Goal: Book appointment/travel/reservation

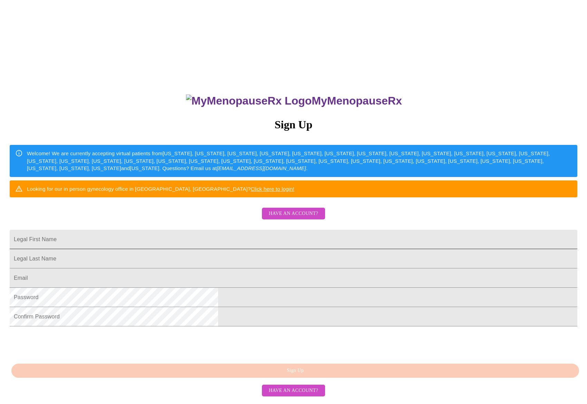
click at [215, 249] on input "Legal First Name" at bounding box center [293, 239] width 567 height 19
click at [211, 249] on input "Legal First Name" at bounding box center [293, 239] width 567 height 19
type input "[PERSON_NAME]"
click at [205, 268] on input "Legal First Name" at bounding box center [293, 258] width 567 height 19
type input "[PERSON_NAME]"
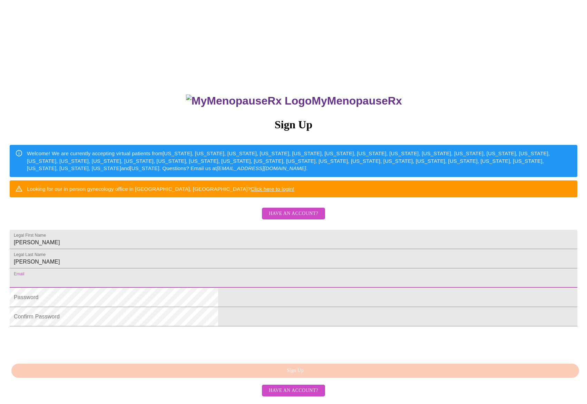
click at [203, 288] on input "Legal First Name" at bounding box center [293, 277] width 567 height 19
type input "[PERSON_NAME][EMAIL_ADDRESS][PERSON_NAME][PERSON_NAME][DOMAIN_NAME]"
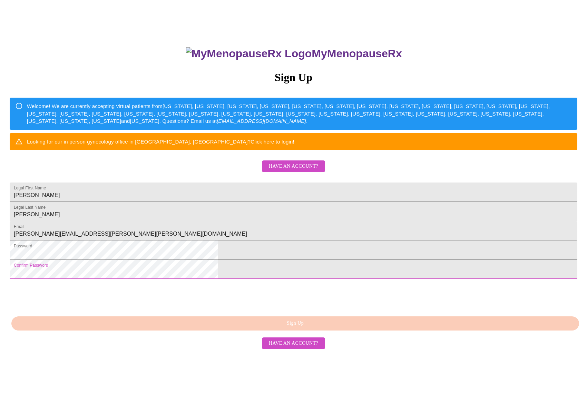
scroll to position [48, 0]
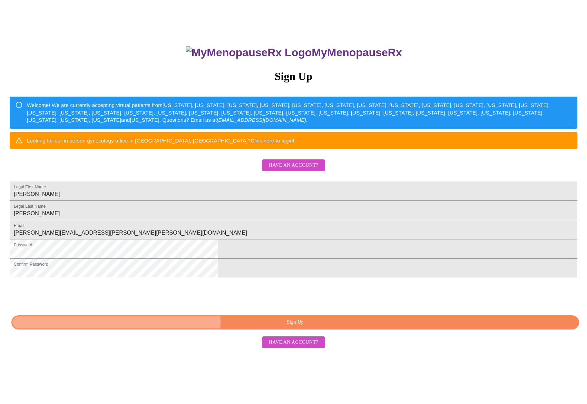
click at [291, 327] on span "Sign Up" at bounding box center [294, 322] width 551 height 9
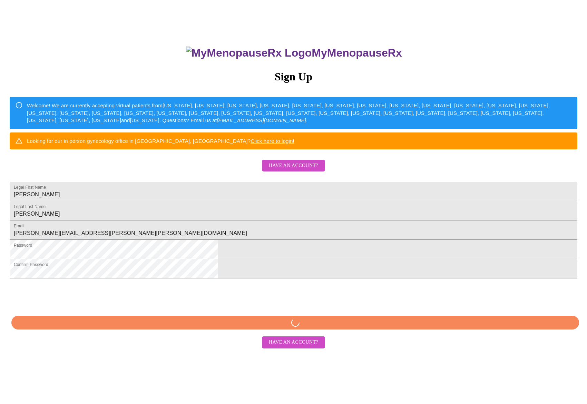
scroll to position [21, 0]
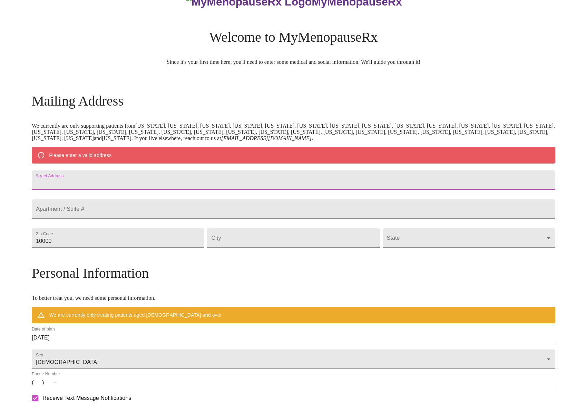
click at [121, 183] on input "Street Address" at bounding box center [293, 179] width 523 height 19
type input "[STREET_ADDRESS][PERSON_NAME]"
type input "47124"
type input "[GEOGRAPHIC_DATA]"
click at [368, 253] on body "MyMenopauseRx Welcome to MyMenopauseRx Since it's your first time here, you'll …" at bounding box center [293, 251] width 581 height 538
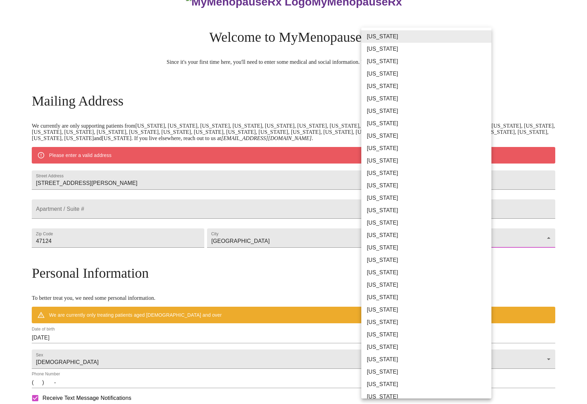
click at [378, 197] on li "[US_STATE]" at bounding box center [426, 198] width 130 height 12
type input "[US_STATE]"
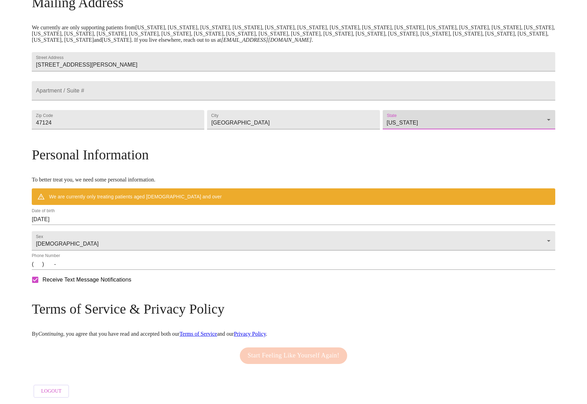
scroll to position [133, 0]
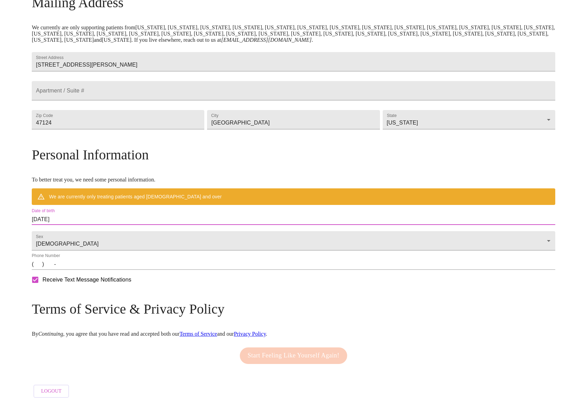
click at [100, 219] on input "[DATE]" at bounding box center [293, 219] width 523 height 11
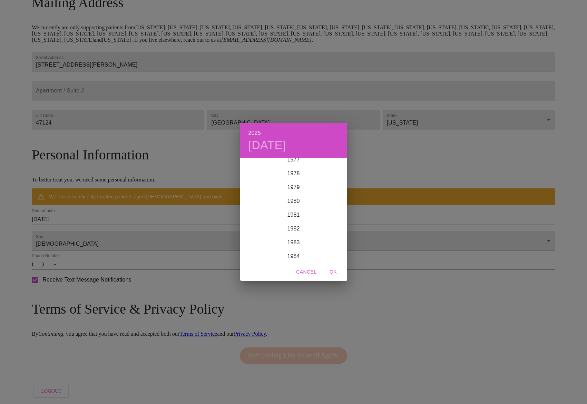
scroll to position [1067, 0]
click at [294, 174] on div "1977" at bounding box center [293, 175] width 107 height 14
click at [258, 197] on div "Apr" at bounding box center [258, 197] width 36 height 26
click at [309, 242] on p "28" at bounding box center [308, 243] width 6 height 7
click at [331, 270] on span "OK" at bounding box center [333, 272] width 17 height 9
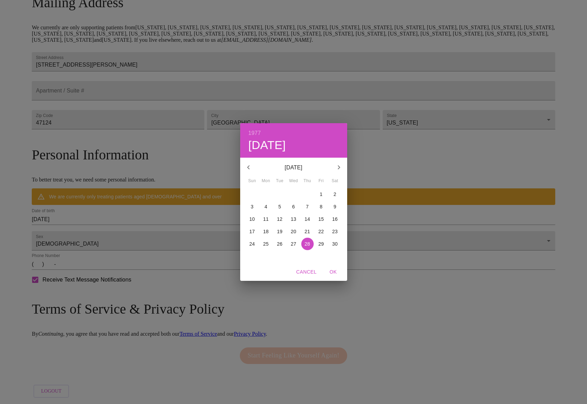
type input "[DATE]"
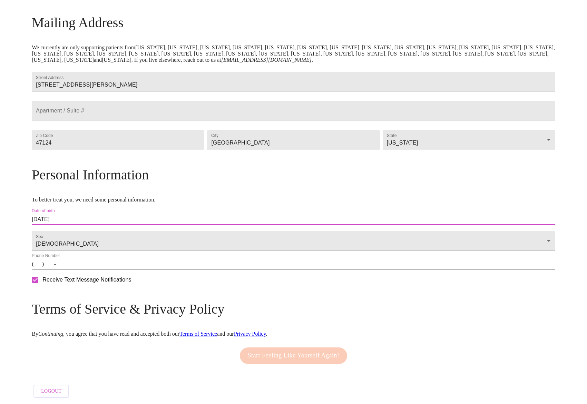
scroll to position [118, 0]
click at [104, 269] on input "(   )    -" at bounding box center [293, 264] width 523 height 11
type input "[PHONE_NUMBER]"
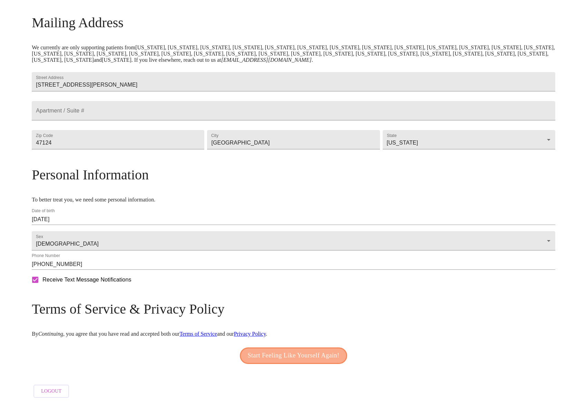
click at [280, 351] on span "Start Feeling Like Yourself Again!" at bounding box center [294, 355] width 92 height 11
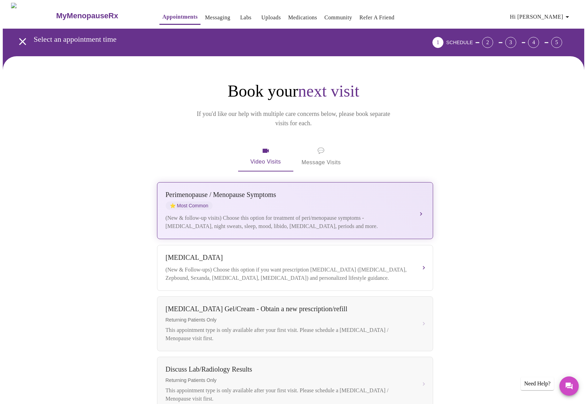
click at [194, 201] on span "⭐ Most Common" at bounding box center [189, 205] width 47 height 8
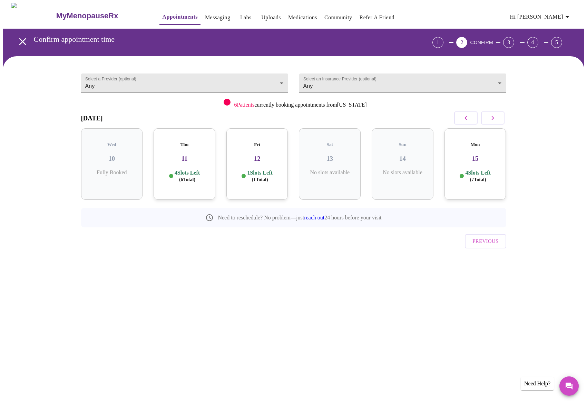
click at [266, 155] on h3 "12" at bounding box center [257, 159] width 51 height 8
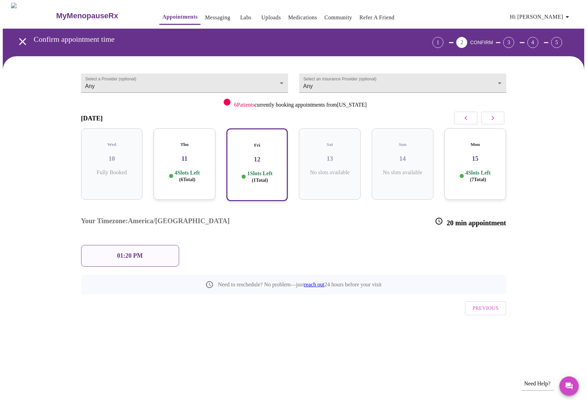
click at [140, 252] on p "01:20 PM" at bounding box center [130, 255] width 26 height 7
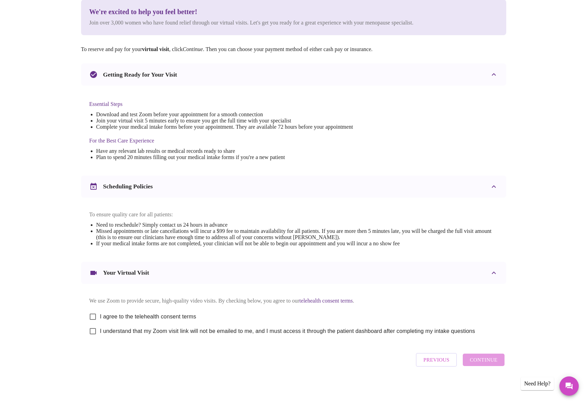
scroll to position [96, 0]
click at [91, 315] on input "I agree to the telehealth consent terms" at bounding box center [93, 316] width 14 height 14
checkbox input "true"
click at [93, 331] on input "I understand that my Zoom visit link will not be emailed to me, and I must acce…" at bounding box center [93, 331] width 14 height 14
checkbox input "true"
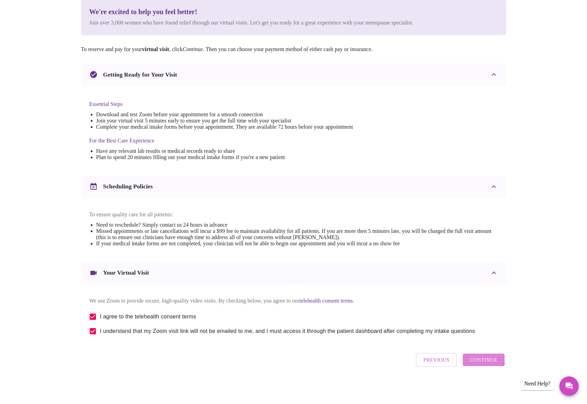
click at [481, 361] on span "Continue" at bounding box center [483, 359] width 28 height 9
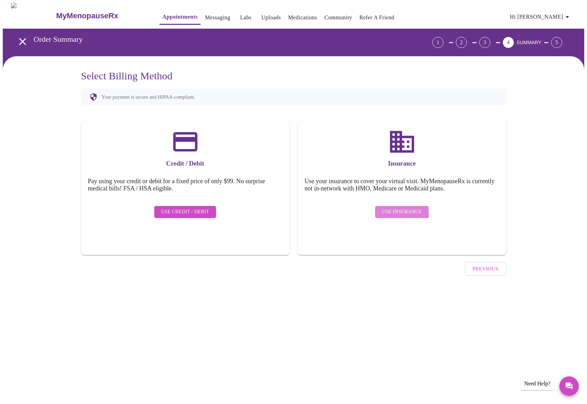
click at [395, 208] on span "Use Insurance" at bounding box center [402, 212] width 40 height 9
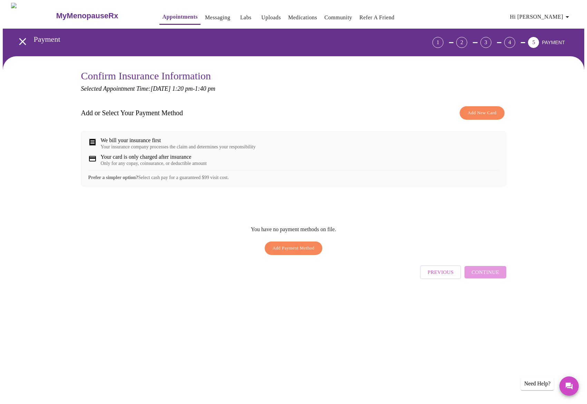
click at [217, 147] on div "Your insurance company processes the claim and determines your responsibility" at bounding box center [178, 147] width 155 height 6
click at [473, 112] on span "Add New Card" at bounding box center [481, 113] width 29 height 8
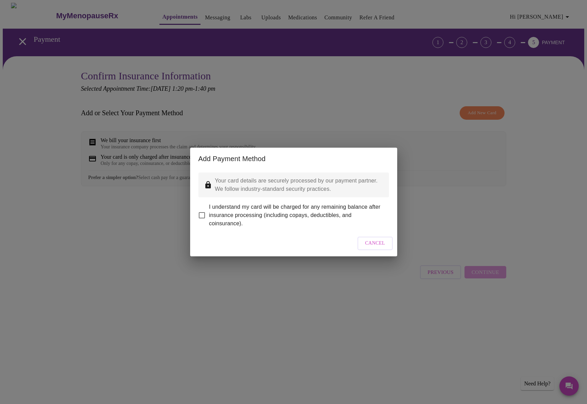
click at [201, 210] on input "I understand my card will be charged for any remaining balance after insurance …" at bounding box center [202, 215] width 14 height 14
checkbox input "true"
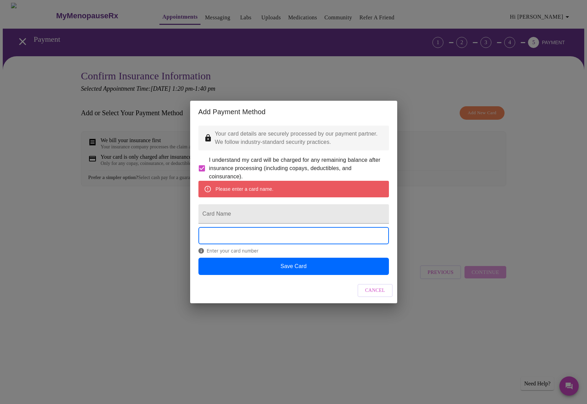
click at [377, 295] on span "Cancel" at bounding box center [375, 290] width 20 height 9
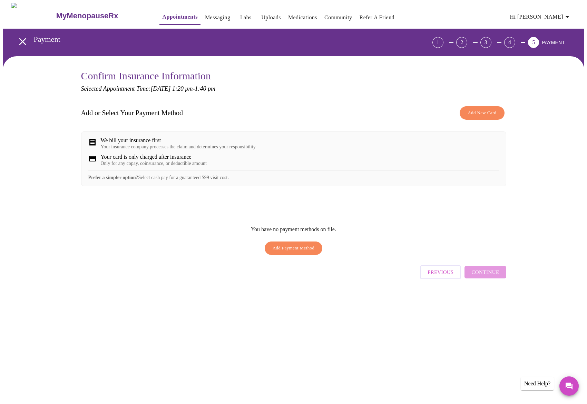
click at [99, 140] on div "We bill your insurance first Your insurance company processes the claim and det…" at bounding box center [293, 143] width 410 height 12
click at [115, 160] on div "Your card is only charged after insurance" at bounding box center [154, 157] width 106 height 6
click at [474, 113] on span "Add New Card" at bounding box center [481, 113] width 29 height 8
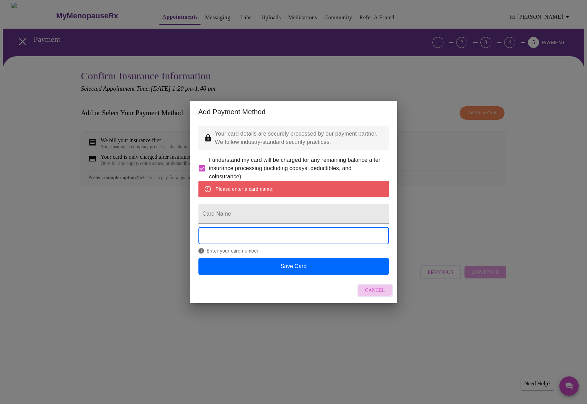
click at [369, 295] on span "Cancel" at bounding box center [375, 290] width 20 height 9
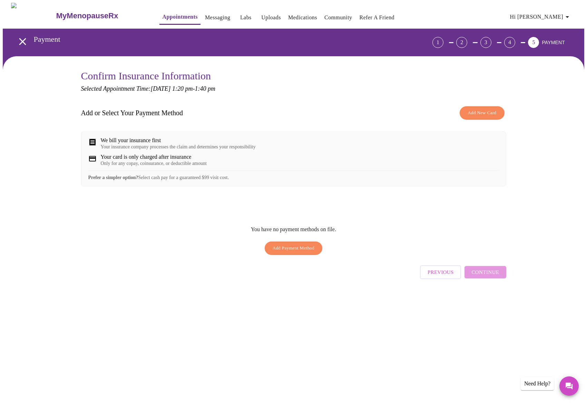
click at [282, 252] on span "Add Payment Method" at bounding box center [293, 248] width 42 height 8
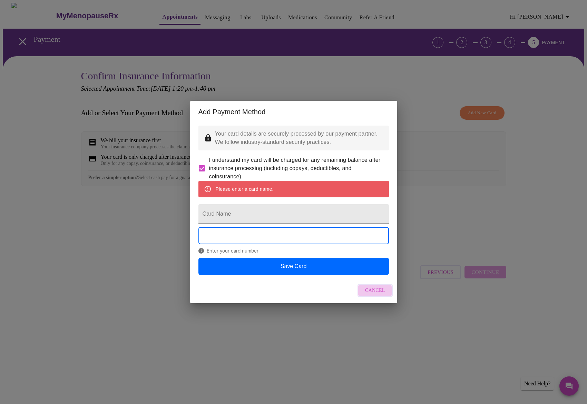
click at [369, 295] on span "Cancel" at bounding box center [375, 290] width 20 height 9
